Goal: Task Accomplishment & Management: Manage account settings

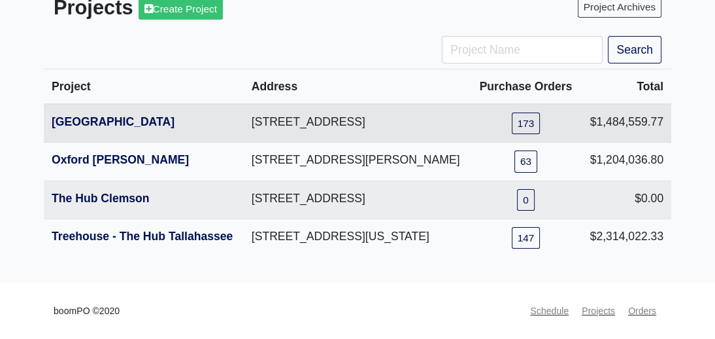
scroll to position [118, 0]
click at [126, 205] on link "The Hub Clemson" at bounding box center [101, 198] width 98 height 13
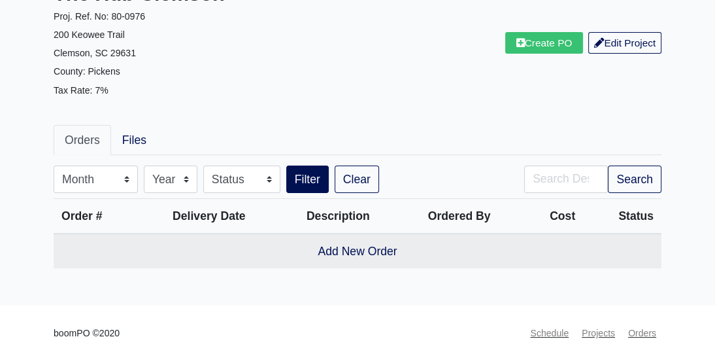
scroll to position [118, 0]
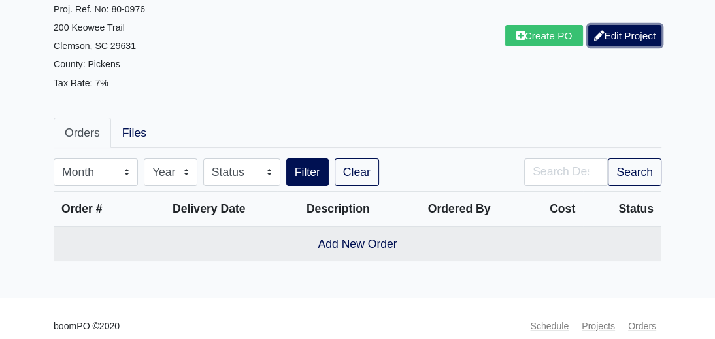
click at [631, 31] on link "Edit Project" at bounding box center [624, 36] width 73 height 22
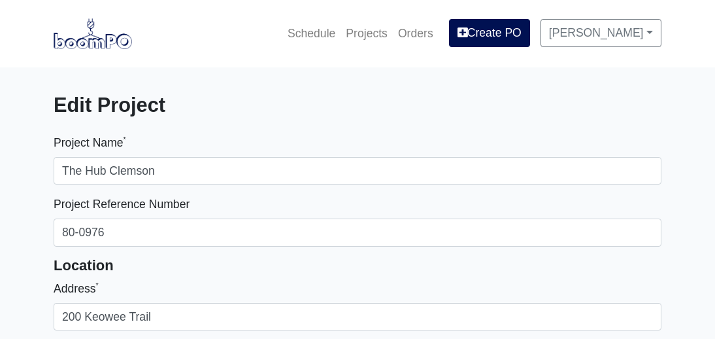
select select
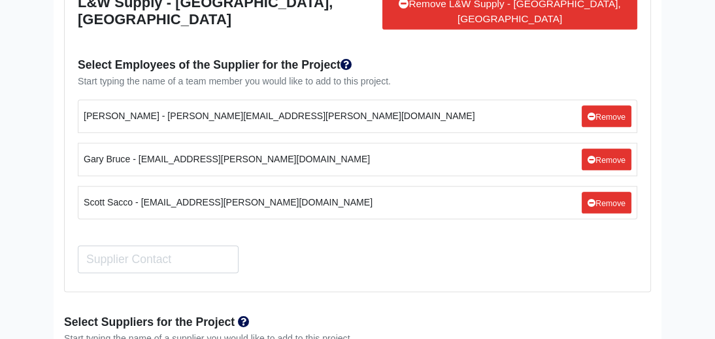
scroll to position [1189, 0]
